Goal: Task Accomplishment & Management: Manage account settings

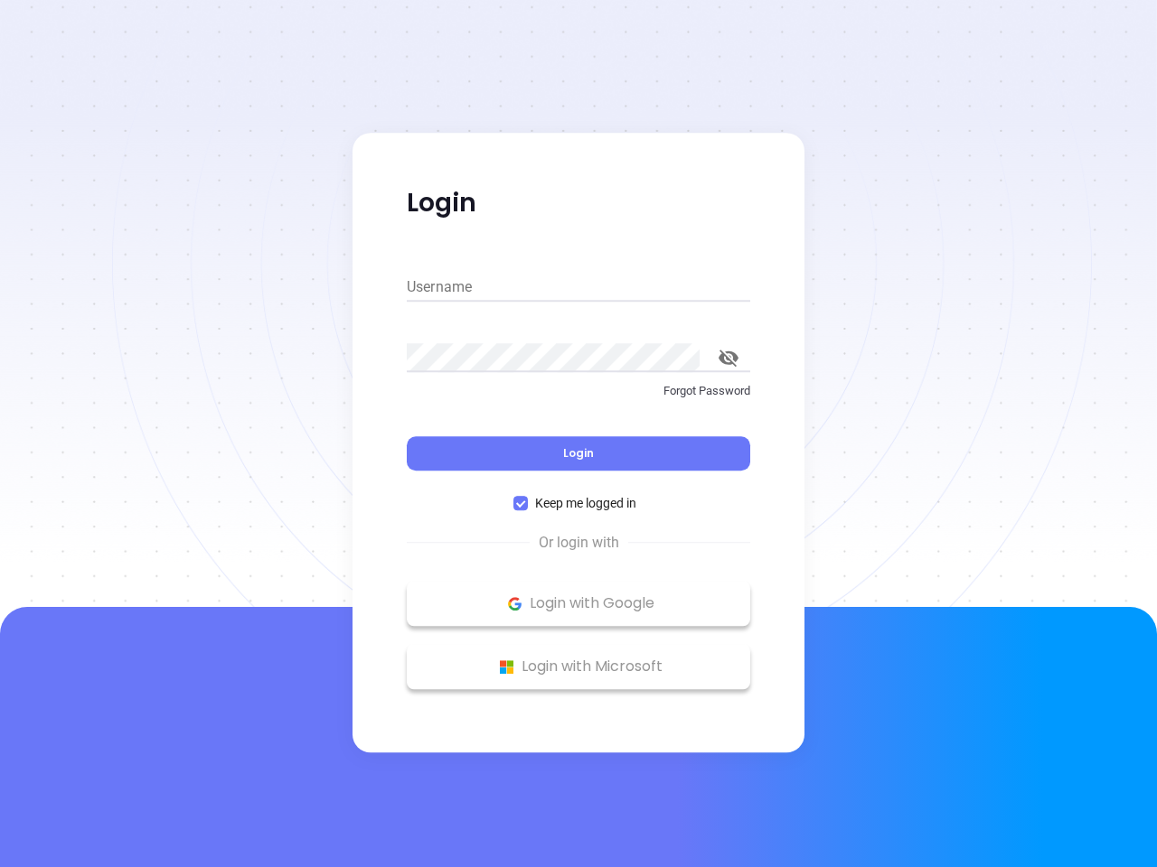
click at [578, 434] on div "Login" at bounding box center [578, 443] width 343 height 56
click at [578, 287] on input "Username" at bounding box center [578, 287] width 343 height 29
click at [728, 358] on icon "toggle password visibility" at bounding box center [728, 358] width 20 height 17
click at [578, 454] on span "Login" at bounding box center [578, 452] width 31 height 15
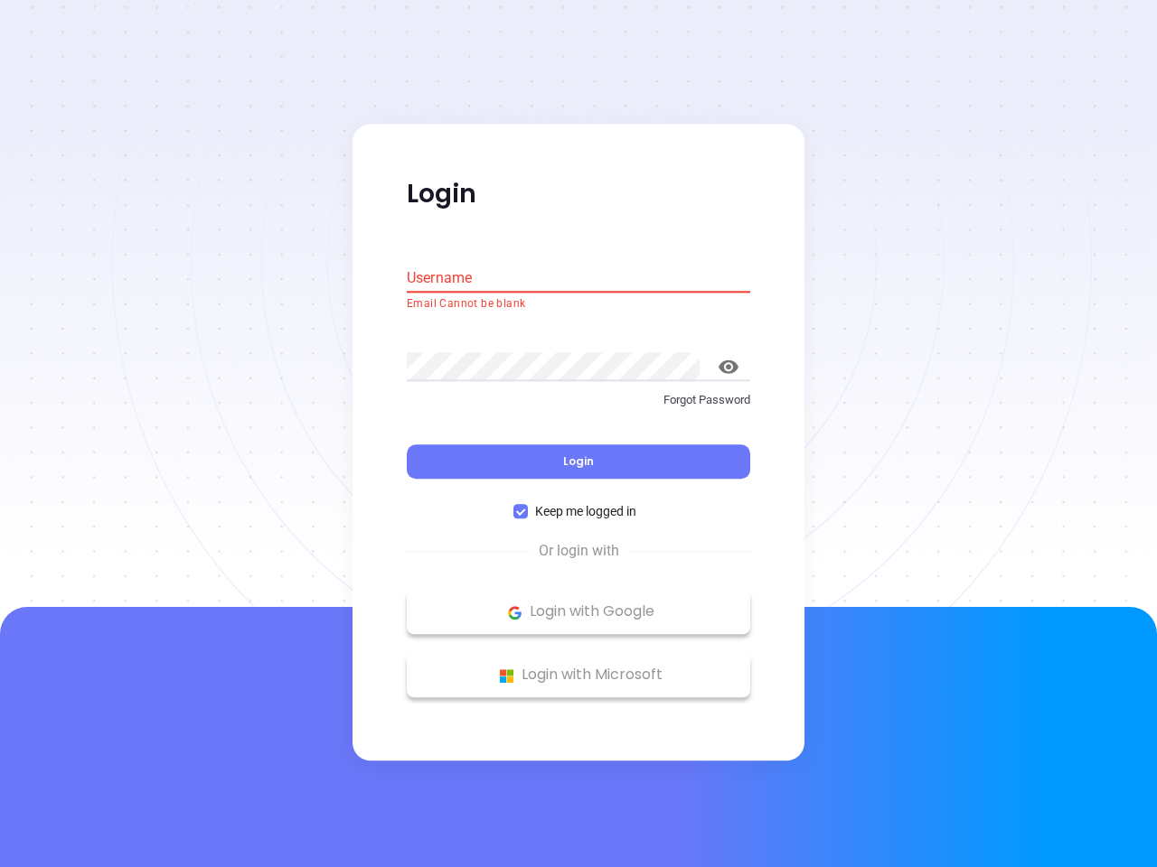
click at [578, 503] on span "Keep me logged in" at bounding box center [586, 512] width 116 height 20
click at [528, 505] on input "Keep me logged in" at bounding box center [520, 512] width 14 height 14
checkbox input "false"
click at [578, 604] on p "Login with Google" at bounding box center [578, 612] width 325 height 27
click at [578, 667] on p "Login with Microsoft" at bounding box center [578, 675] width 325 height 27
